Goal: Check status

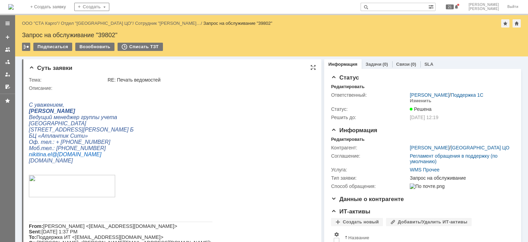
click at [105, 116] on span "Ведущий менеджер группы учета" at bounding box center [73, 117] width 88 height 6
click at [39, 26] on div "Назад | ООО "СТА Карго" / Отдел "[GEOGRAPHIC_DATA] ЦО" / Сотрудник "[PERSON_NAM…" at bounding box center [271, 23] width 499 height 8
click at [39, 25] on link "ООО "СТА Карго"" at bounding box center [40, 23] width 36 height 5
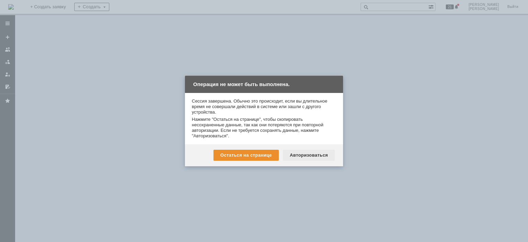
click at [301, 156] on div "Авторизоваться" at bounding box center [309, 155] width 52 height 11
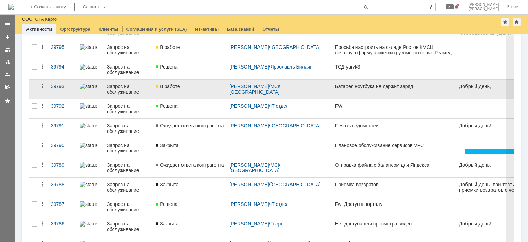
scroll to position [206, 0]
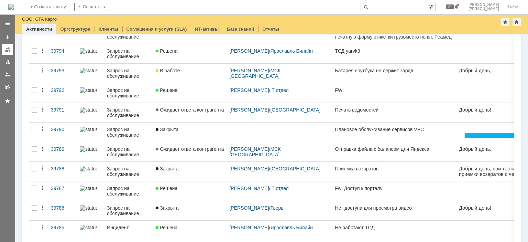
click at [10, 53] on link at bounding box center [7, 49] width 11 height 11
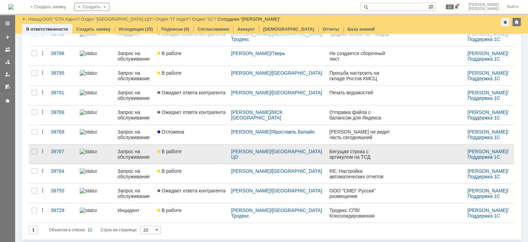
scroll to position [93, 0]
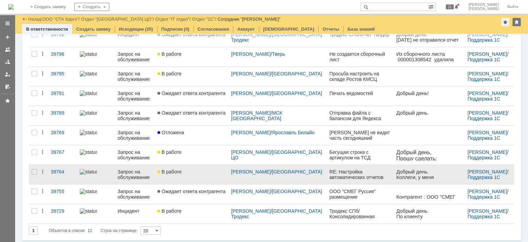
click at [198, 174] on link "В работе" at bounding box center [192, 174] width 74 height 19
